Goal: Information Seeking & Learning: Find specific fact

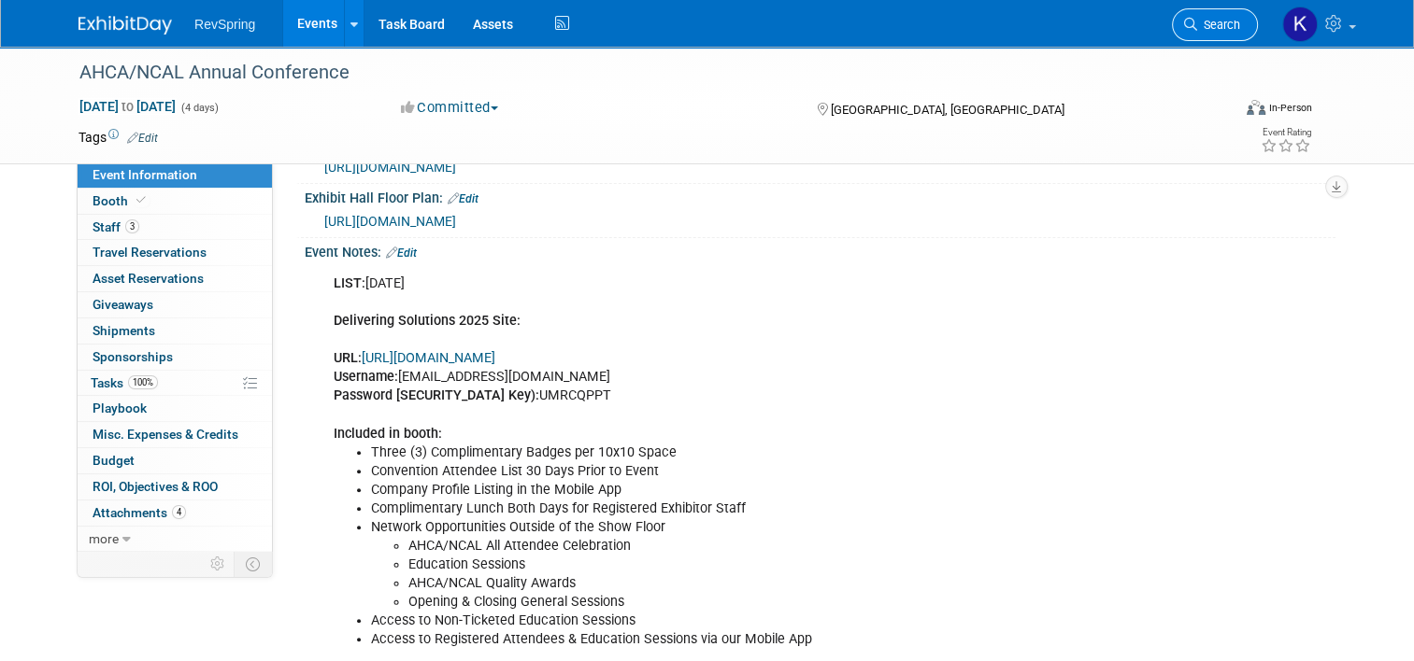
click at [1219, 21] on span "Search" at bounding box center [1218, 25] width 43 height 14
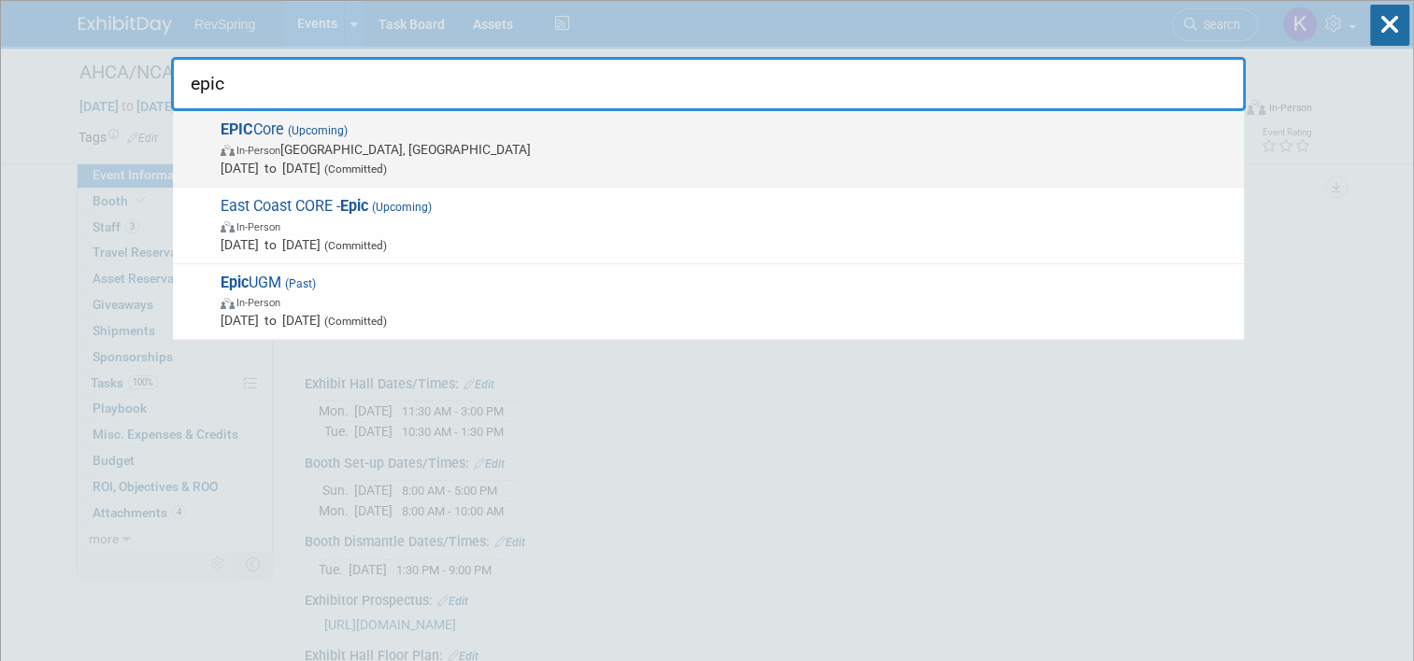
type input "epic"
click at [549, 156] on span "In-Person New Orleans, LA" at bounding box center [727, 149] width 1014 height 19
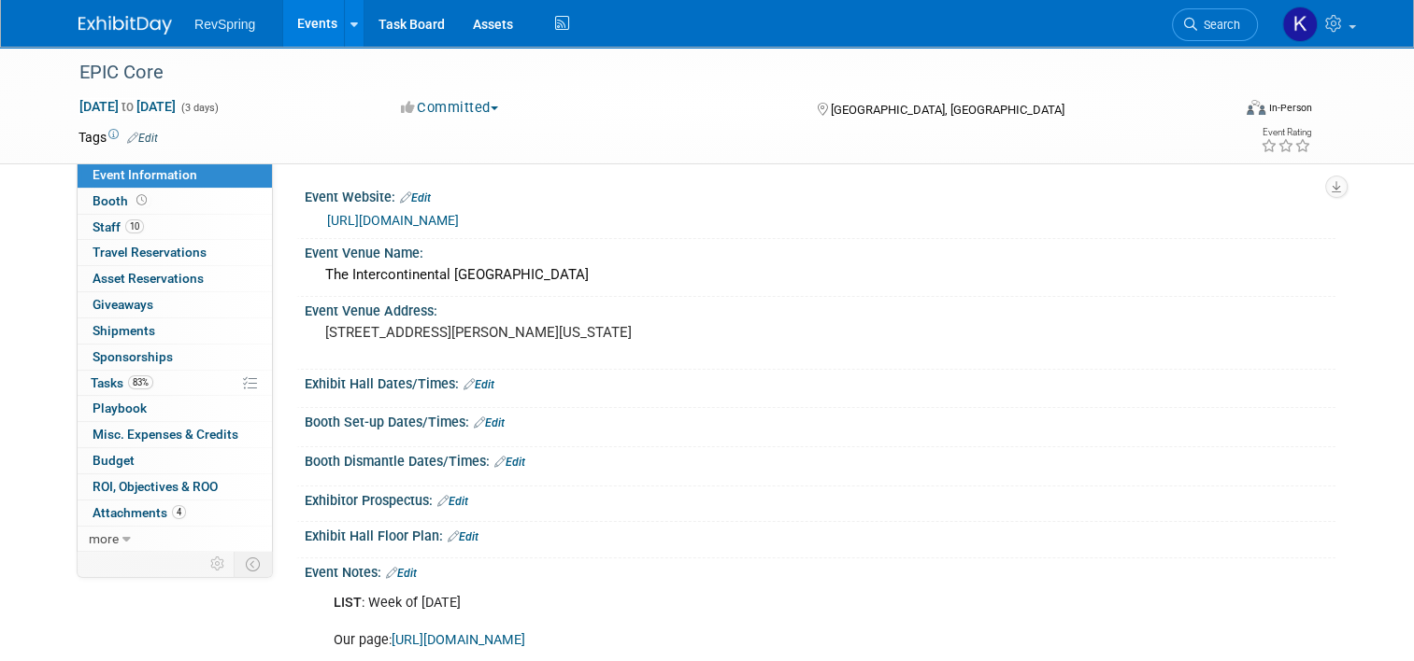
click at [409, 217] on link "[URL][DOMAIN_NAME]" at bounding box center [393, 220] width 132 height 15
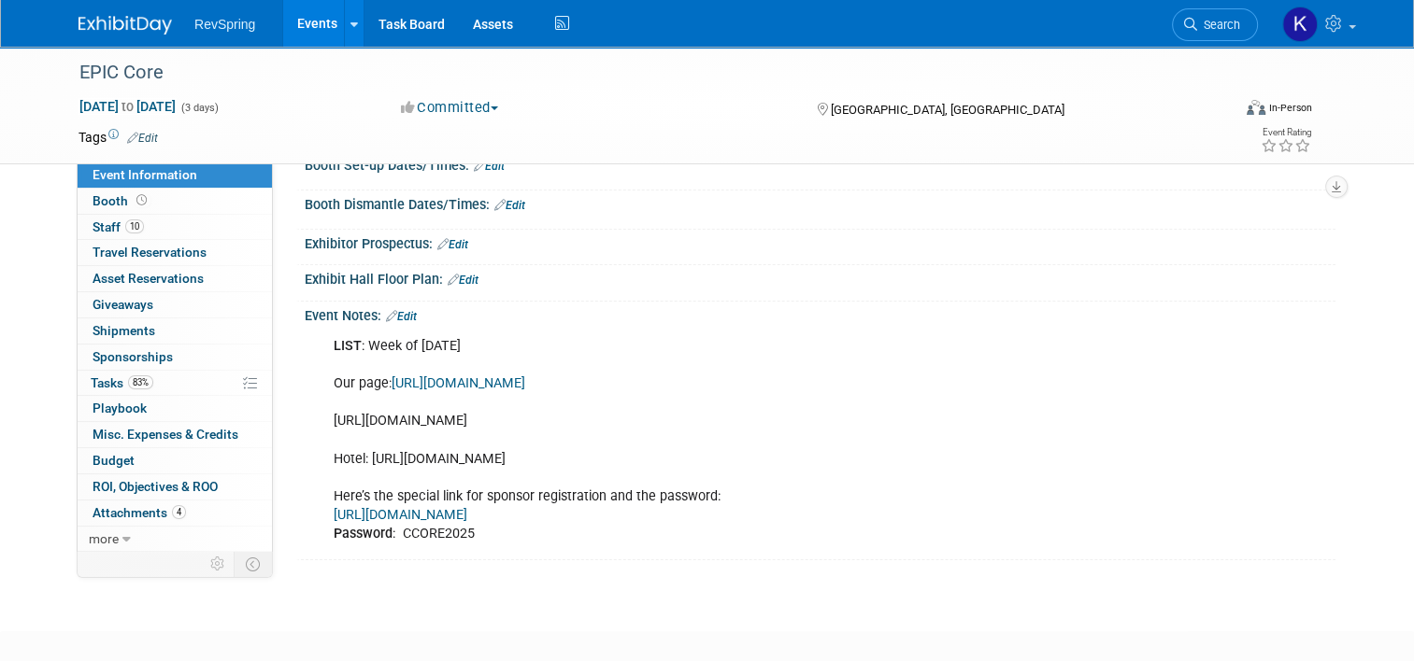
scroll to position [373, 0]
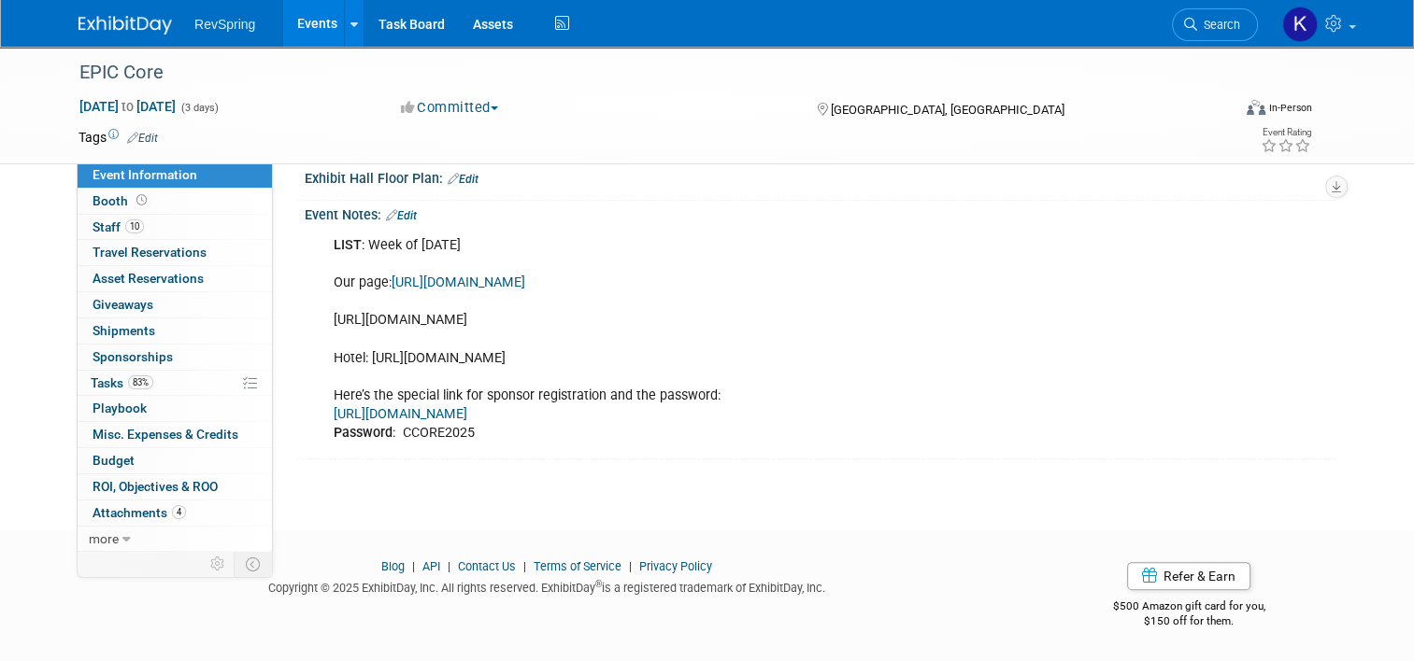
click at [489, 275] on link "[URL][DOMAIN_NAME]" at bounding box center [458, 283] width 134 height 16
click at [556, 302] on div "LIST : Week of [DATE] Our page: [URL][DOMAIN_NAME] [URL][DOMAIN_NAME] Hotel: [U…" at bounding box center [727, 339] width 815 height 225
drag, startPoint x: 563, startPoint y: 313, endPoint x: 320, endPoint y: 301, distance: 243.2
click at [320, 301] on div "LIST : Week of [DATE] Our page: [URL][DOMAIN_NAME] [URL][DOMAIN_NAME] Hotel: [U…" at bounding box center [727, 339] width 815 height 225
copy div "[URL][DOMAIN_NAME]"
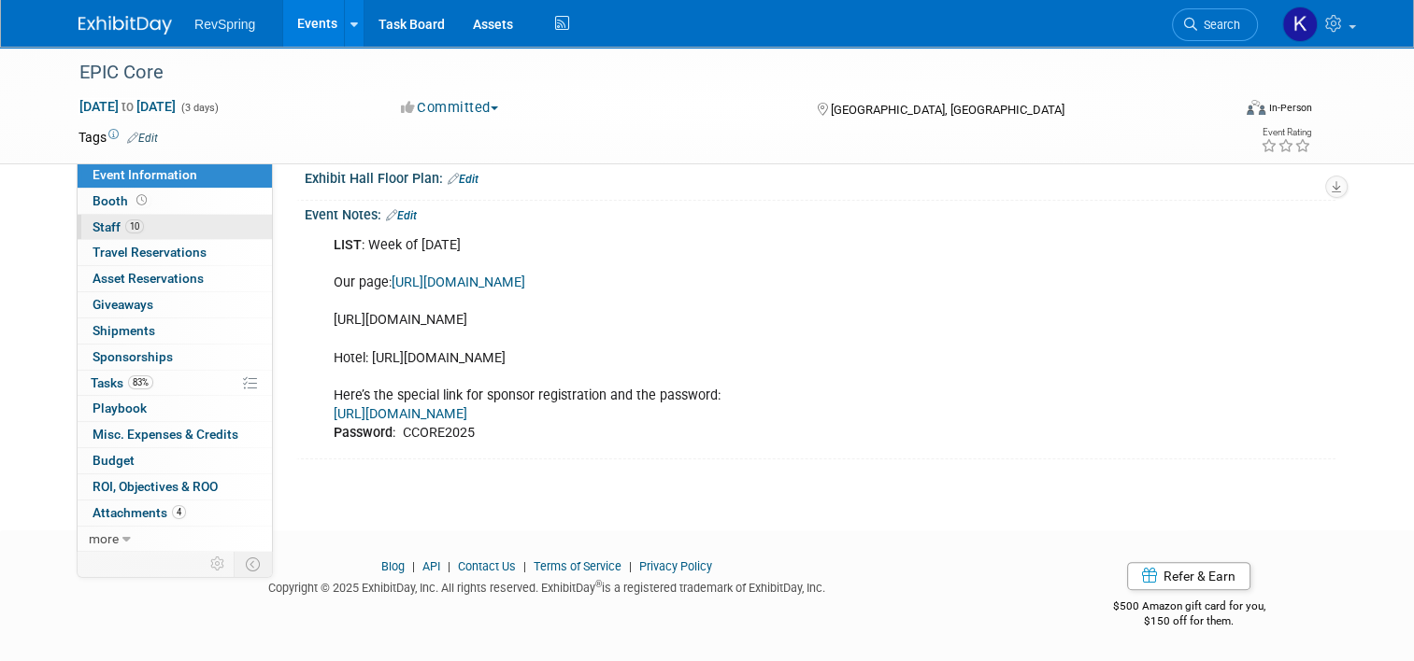
click at [135, 235] on link "10 Staff 10" at bounding box center [175, 227] width 194 height 25
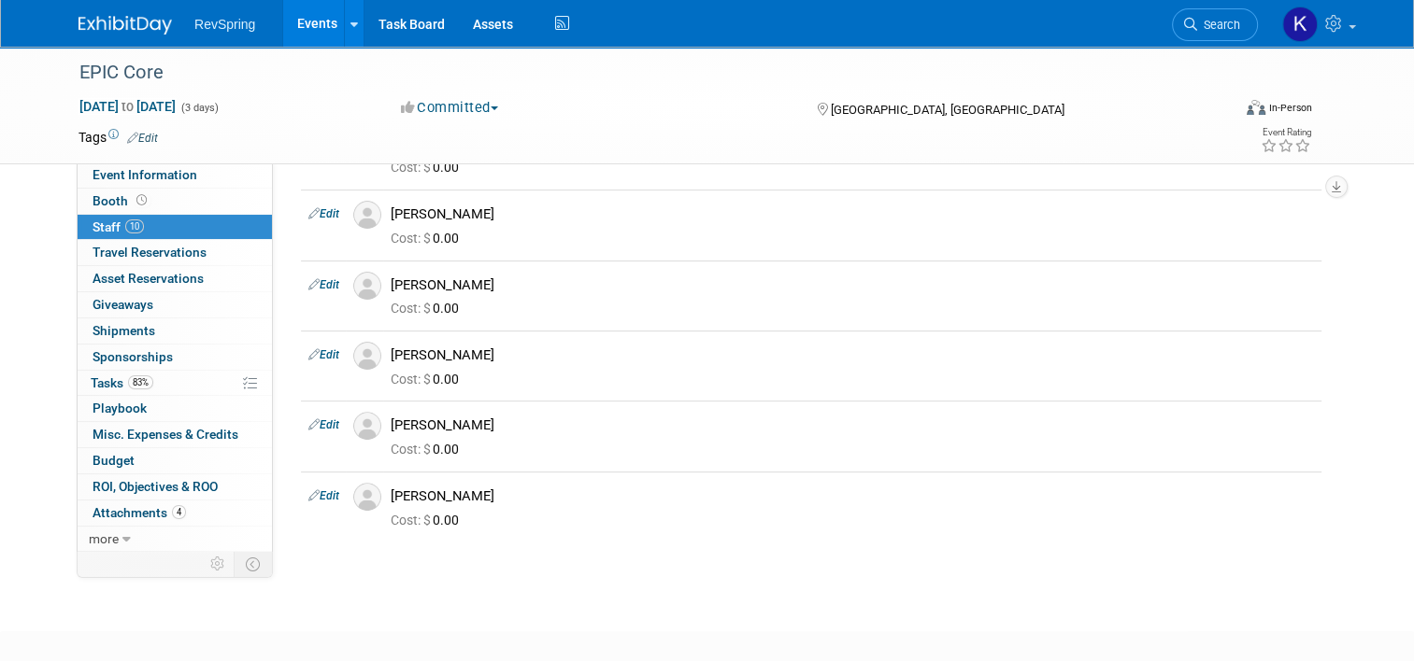
scroll to position [480, 0]
